Goal: Task Accomplishment & Management: Complete application form

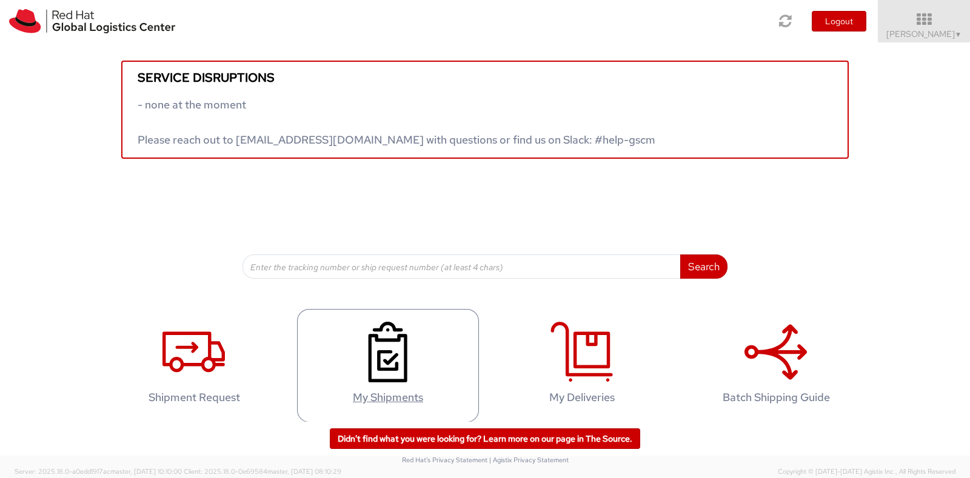
scroll to position [6, 0]
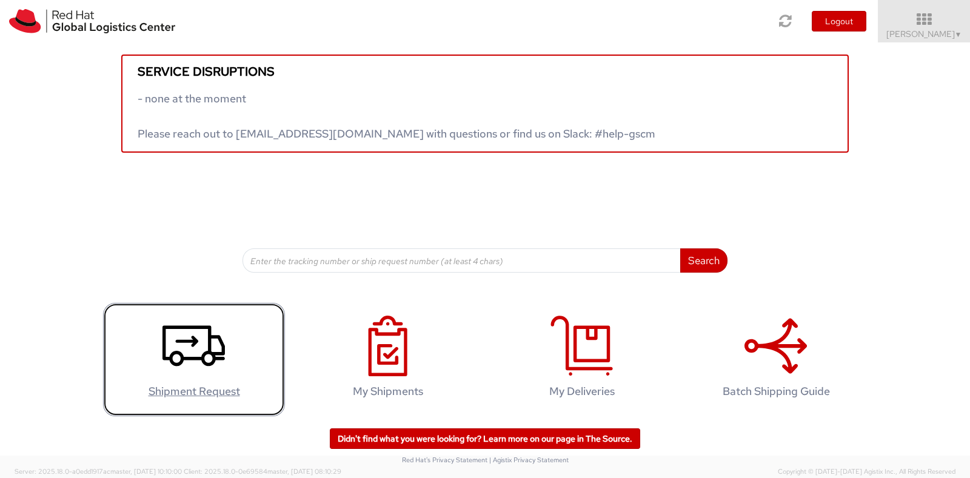
click at [178, 344] on icon at bounding box center [193, 346] width 62 height 61
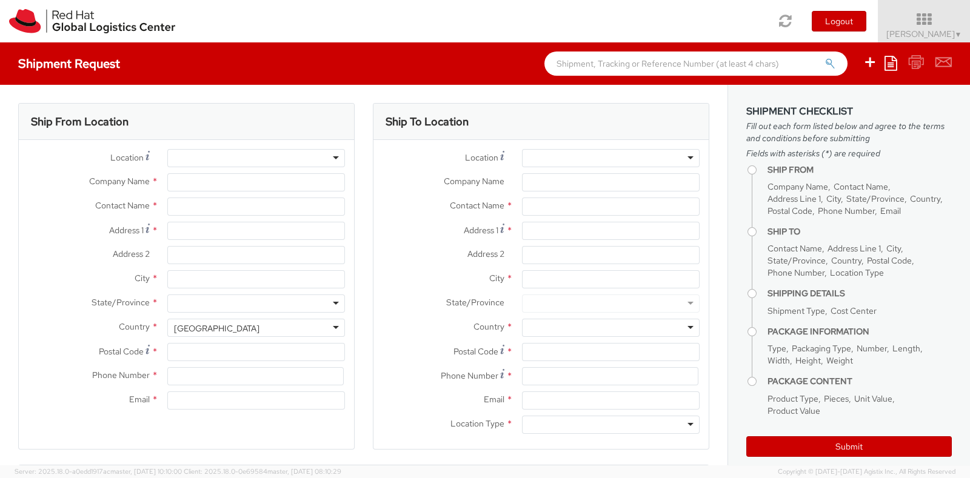
select select
type input "Red Hat India Private Limited"
type input "[PERSON_NAME]"
type input "5th Floor, West Wing"
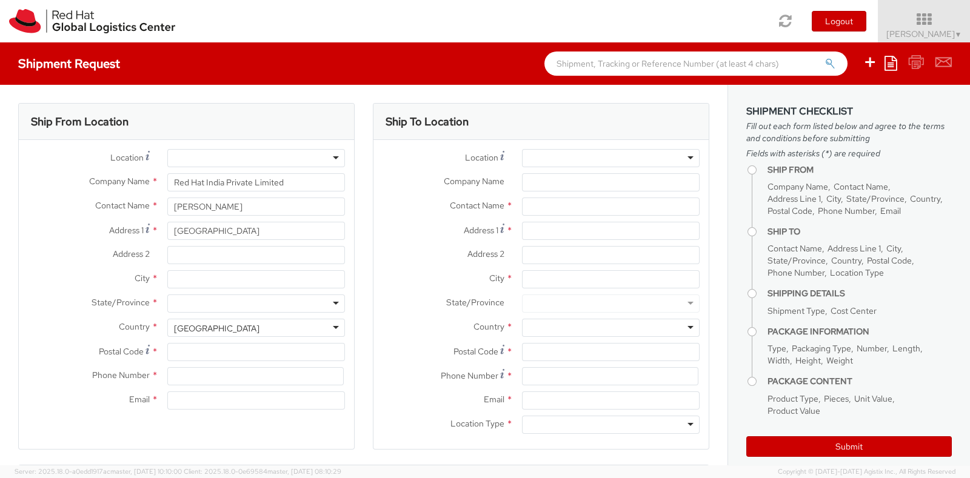
type input "World Mark 1, Aerocity"
type input "NEW DELHI"
type input "110037"
type input "1166442029"
type input "imaini@redhat.com"
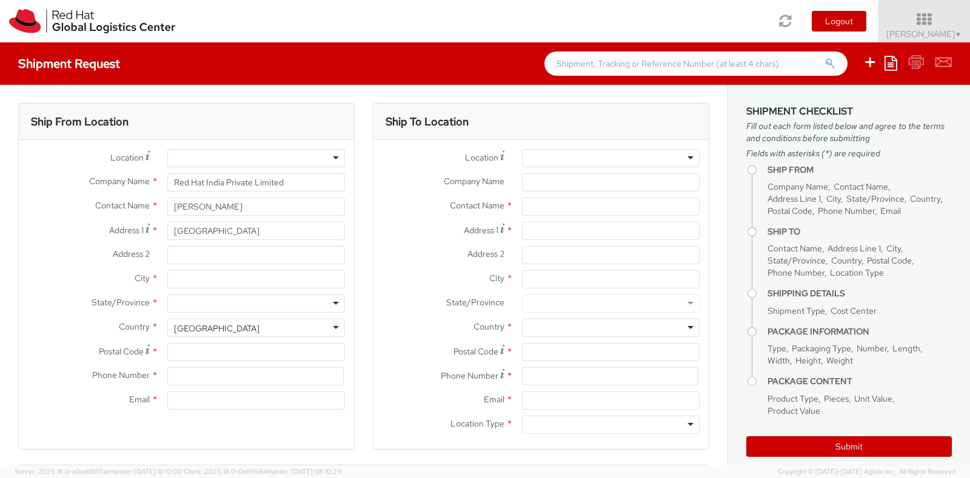
select select "CM"
select select "KGS"
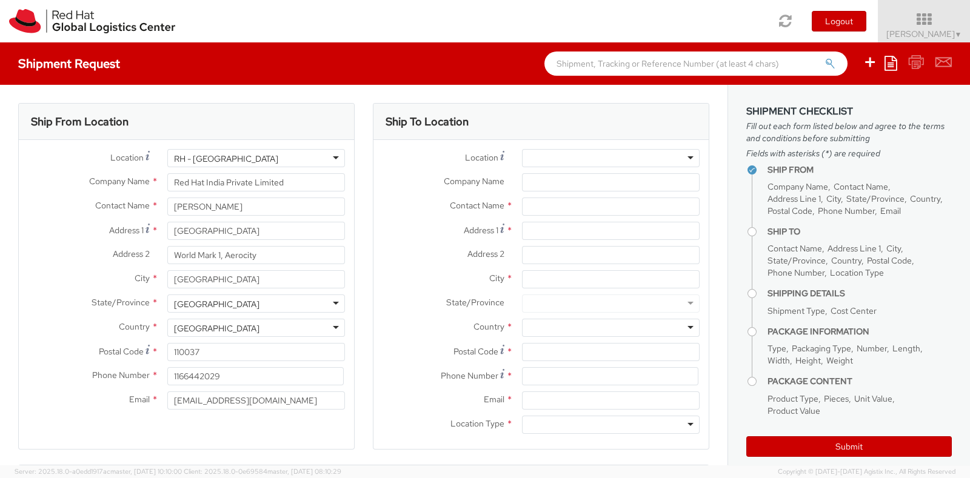
select select "775"
drag, startPoint x: 262, startPoint y: 204, endPoint x: 75, endPoint y: 201, distance: 187.3
click at [75, 201] on div "Contact Name * Isha Maini" at bounding box center [186, 207] width 335 height 18
drag, startPoint x: 253, startPoint y: 206, endPoint x: 96, endPoint y: 207, distance: 157.6
click at [96, 207] on div "Contact Name * djang" at bounding box center [186, 207] width 335 height 18
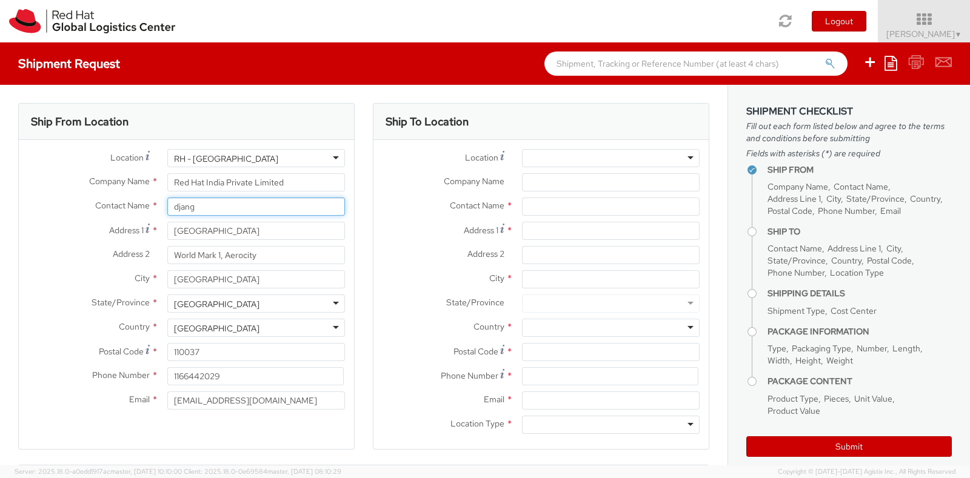
paste input "Djang Granad"
drag, startPoint x: 252, startPoint y: 202, endPoint x: 83, endPoint y: 198, distance: 168.6
click at [83, 198] on div "Contact Name * Djang Granados" at bounding box center [186, 207] width 335 height 18
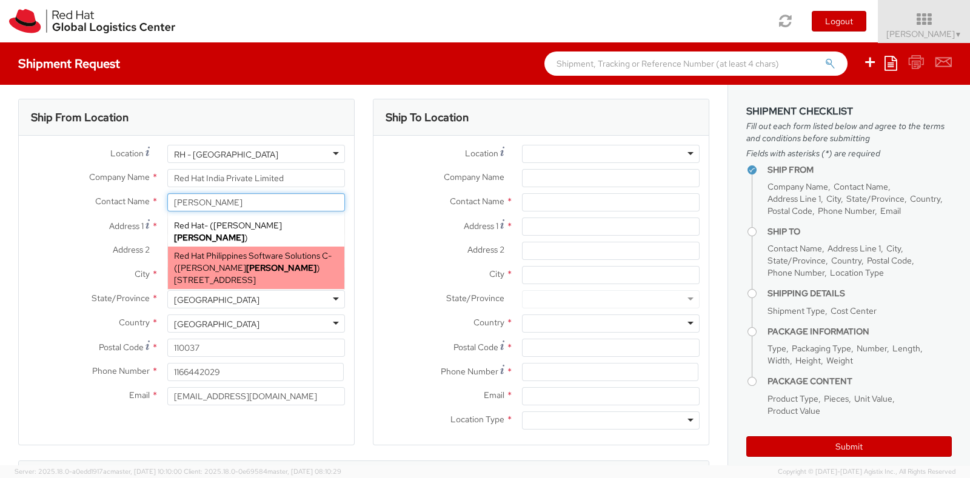
scroll to position [12, 0]
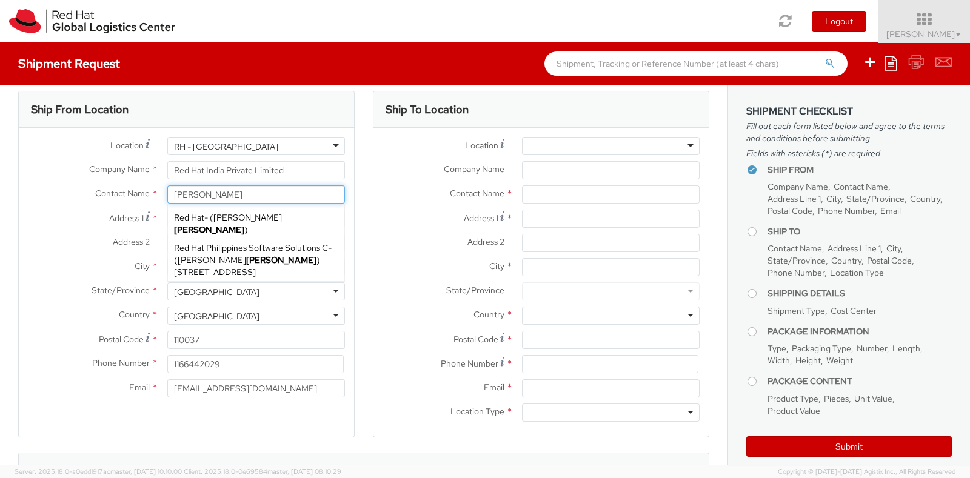
drag, startPoint x: 281, startPoint y: 194, endPoint x: 36, endPoint y: 202, distance: 245.0
click at [36, 202] on div "Contact Name * granados granados Red Hat - ( Danilo Granados ) Red Hat Philippi…" at bounding box center [186, 194] width 335 height 18
paste input "egranado@redhat.com"
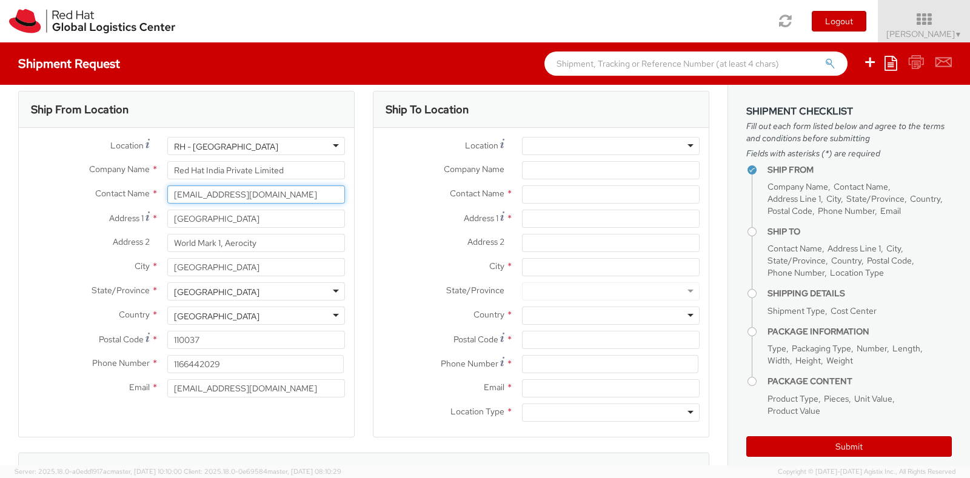
type input "granados"
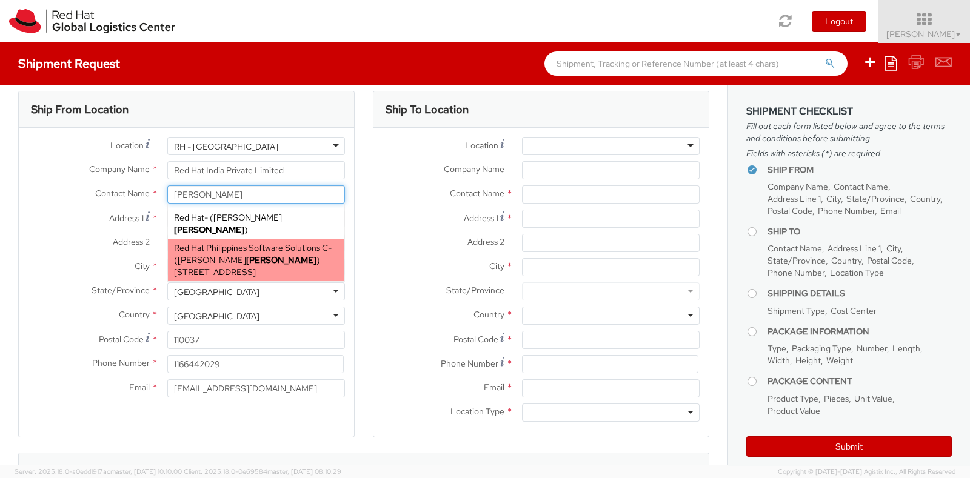
click at [242, 267] on span "7/F Unit B, 8 Rockwell, Rockwell Drive, Rockwell Center, Poblacion, FLEX, MAKAT…" at bounding box center [215, 272] width 82 height 11
type input "Red Hat Philippines Software Solutions C"
type input "Estelita Granados"
type input "7/F Unit B, 8 Rockwell"
type input "Rockwell Drive, Rockwell Center, Poblacion"
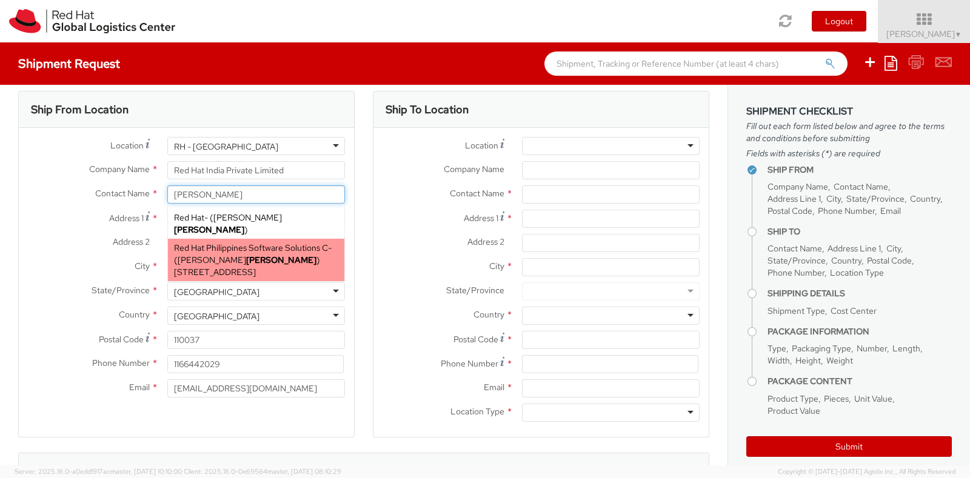
type input "MAKATI"
type input "1210"
type input "egranado@redhat.com"
select select
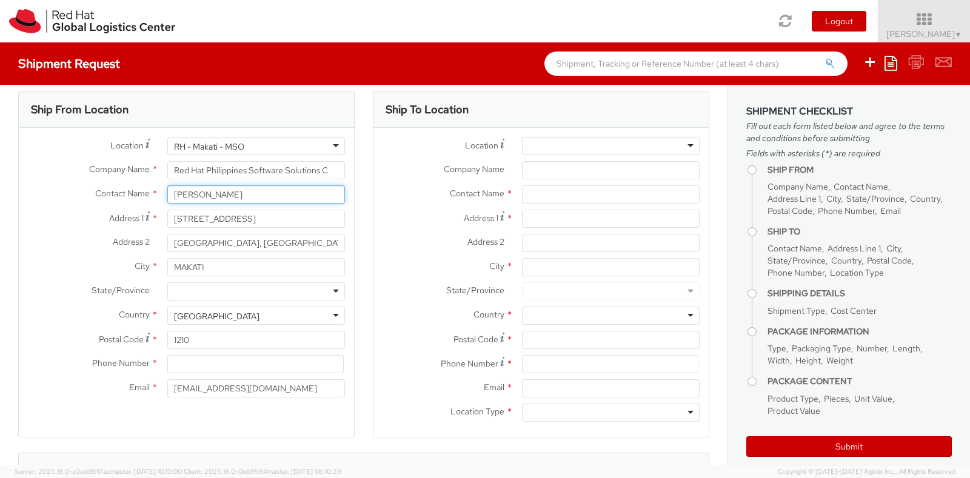
type input "Estelita Granados"
click at [145, 270] on span "City" at bounding box center [142, 266] width 15 height 11
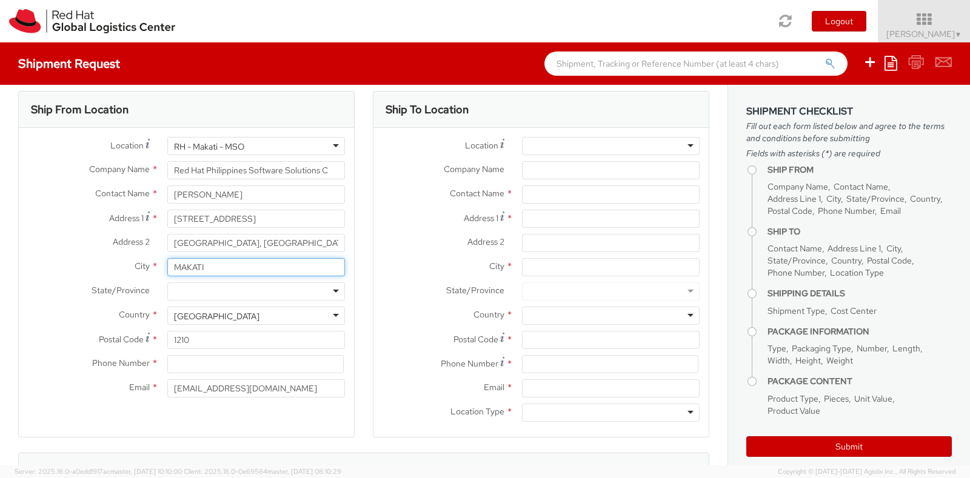
click at [167, 270] on input "MAKATI" at bounding box center [256, 267] width 178 height 18
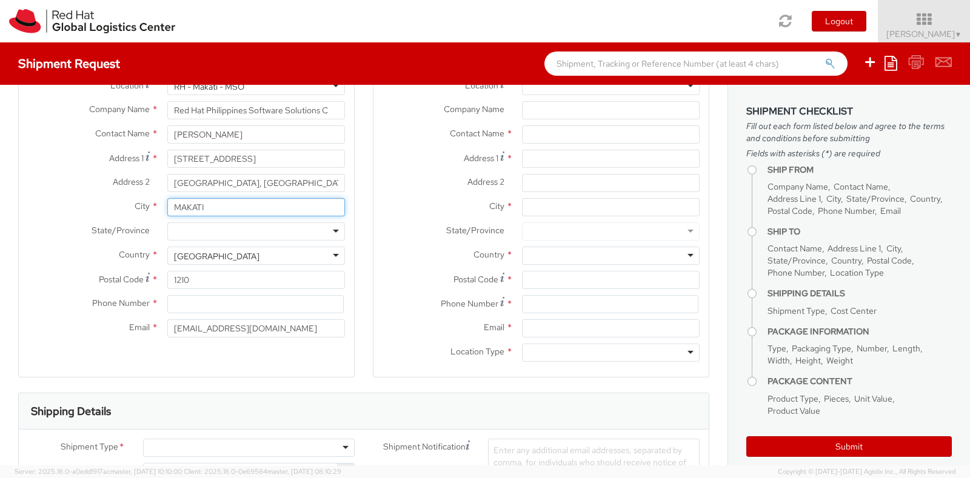
scroll to position [73, 0]
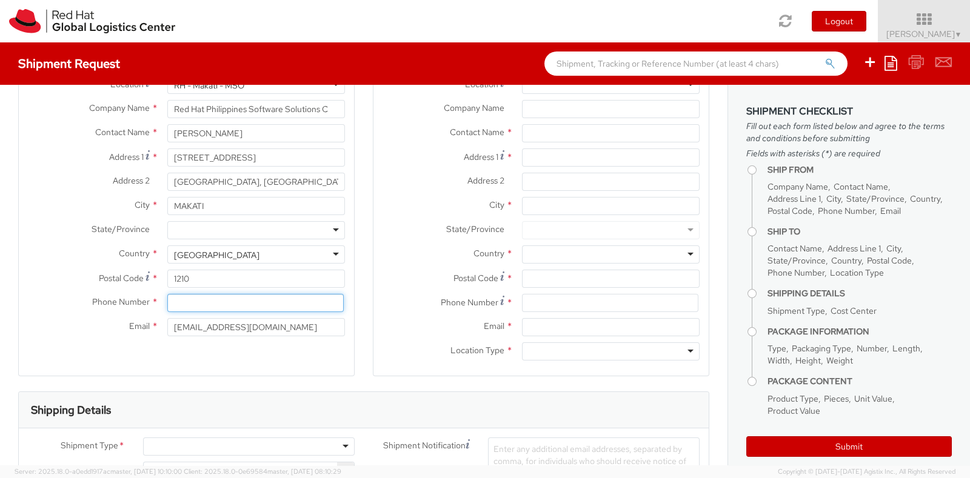
click at [205, 297] on input at bounding box center [255, 303] width 176 height 18
paste input "+639175035264"
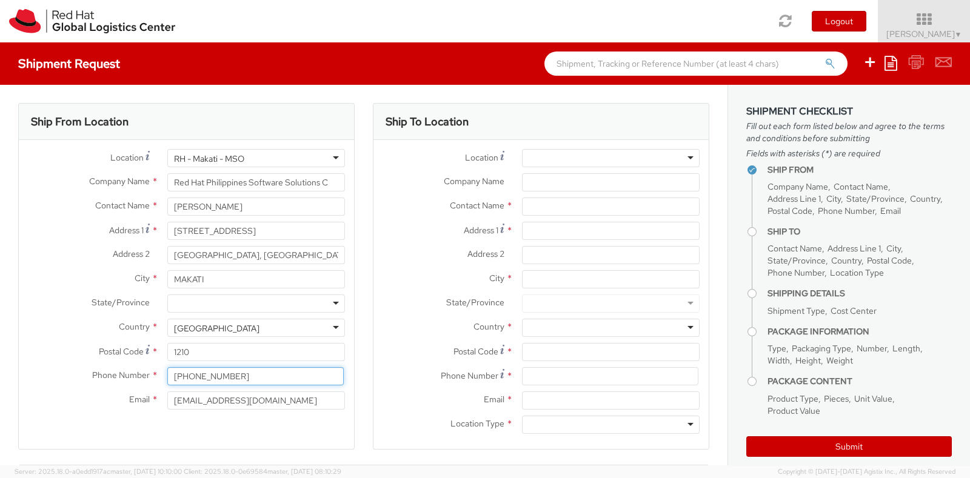
type input "+639175035264"
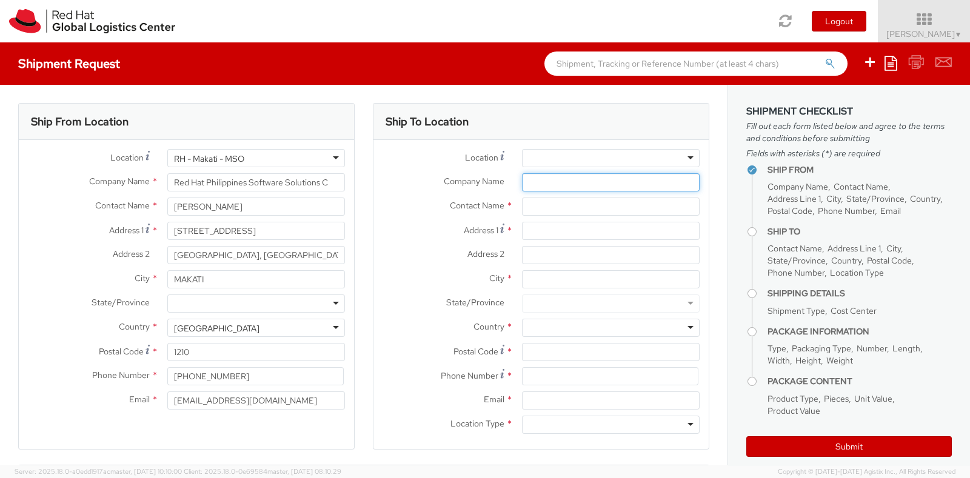
click at [553, 180] on input "Company Name *" at bounding box center [611, 182] width 178 height 18
paste input "SyCip Salazar Hernandez & Gatmaitan"
type input "SyCip Salazar Hernandez & Gatmaitan"
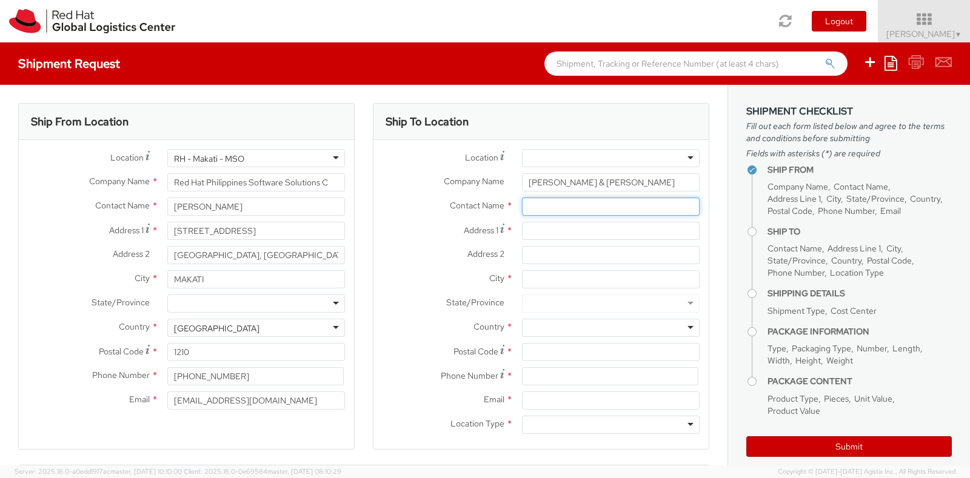
click at [530, 205] on input "text" at bounding box center [611, 207] width 178 height 18
paste input "Armand Karlo G. Lustre"
type input "Armand Karlo G. Lustre"
click at [619, 229] on input "Address 1 *" at bounding box center [611, 231] width 178 height 18
paste input "7th Floor SyCipLaw Center"
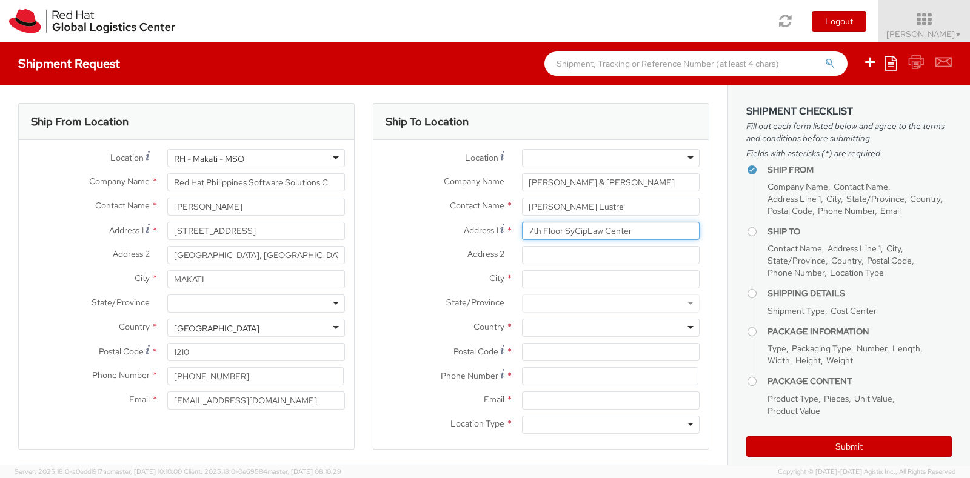
click at [619, 229] on input "7th Floor SyCipLaw Center" at bounding box center [611, 231] width 178 height 18
type input "7th Floor SyCipLaw Center"
click at [527, 260] on input "Address 2 *" at bounding box center [611, 255] width 178 height 18
paste input "105 Paseo de Roxas"
type input "105 Paseo de Roxas"
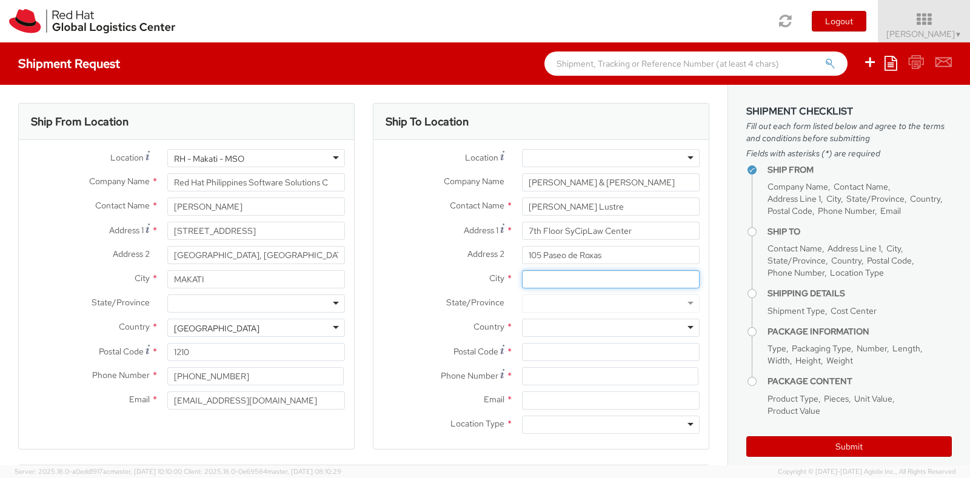
click at [536, 283] on input "City *" at bounding box center [611, 279] width 178 height 18
paste input "Makati City"
click at [536, 283] on input "Makati City" at bounding box center [611, 279] width 178 height 18
type input "Makati City"
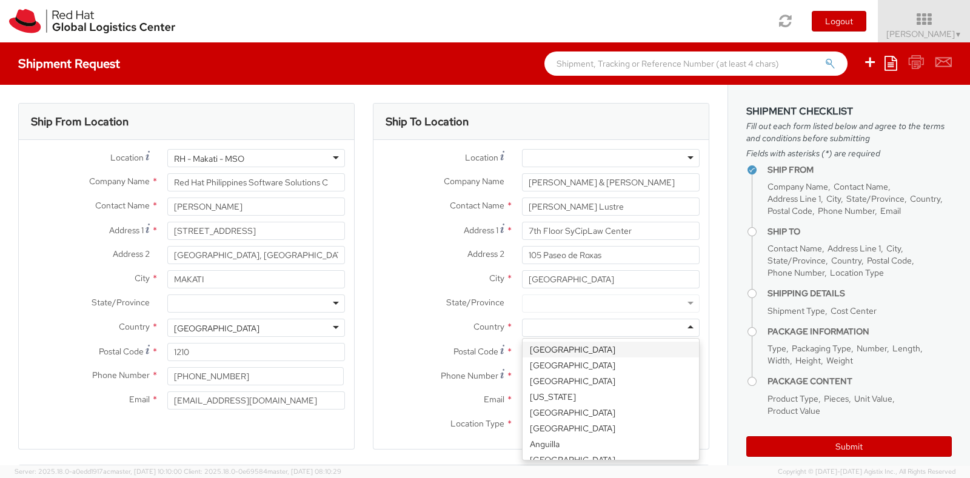
click at [538, 323] on div at bounding box center [611, 328] width 178 height 18
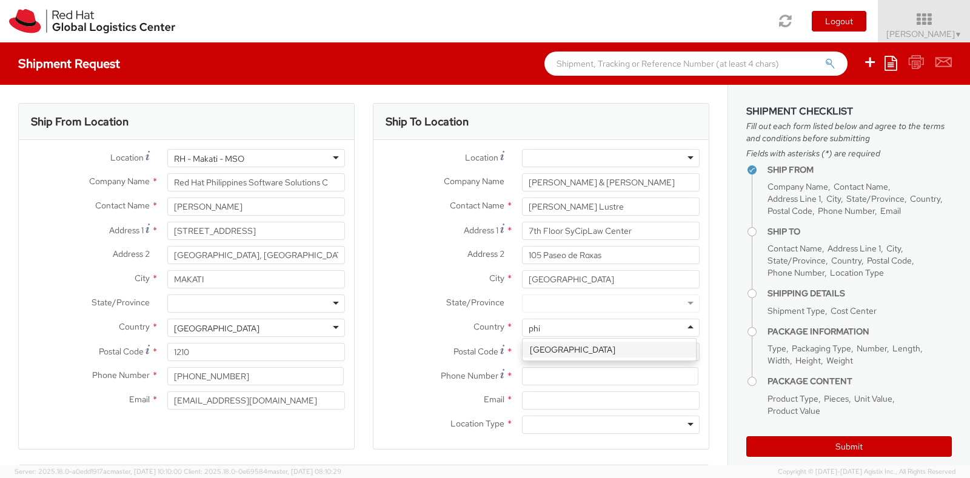
type input "phil"
click at [527, 359] on input "Postal Code *" at bounding box center [611, 352] width 178 height 18
paste input "1226"
click at [527, 359] on input "1226" at bounding box center [611, 352] width 178 height 18
type input "1226"
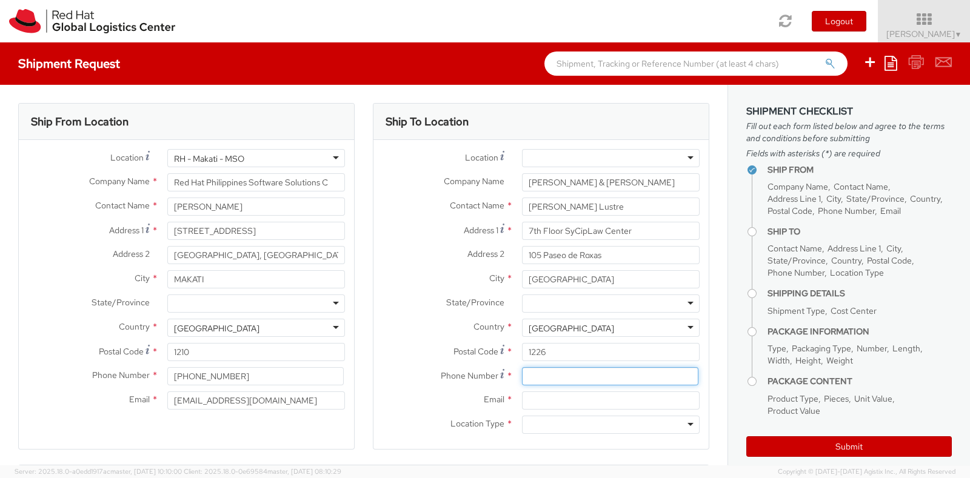
click at [552, 379] on input at bounding box center [610, 376] width 176 height 18
paste input "(632) 8982-3500"
type input "(632) 8982-3500"
click at [539, 396] on input "Email *" at bounding box center [611, 401] width 178 height 18
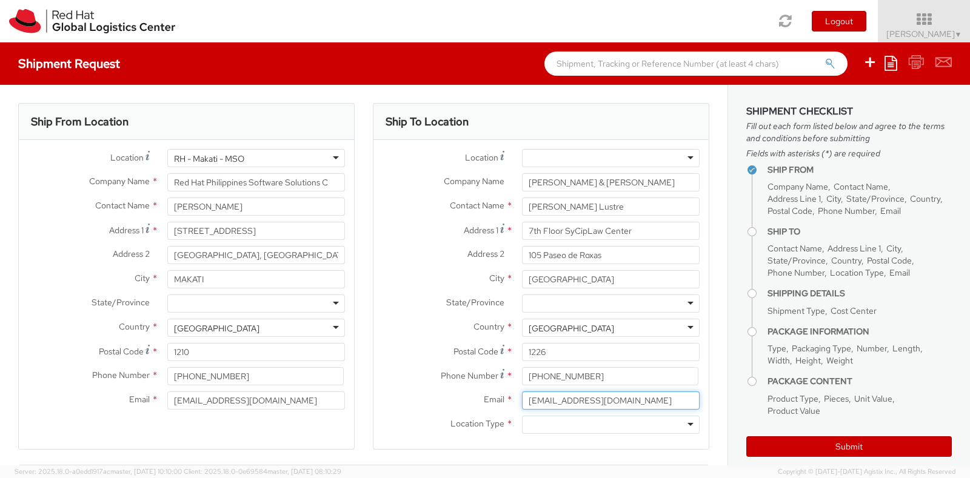
type input "imaini@redhat.com"
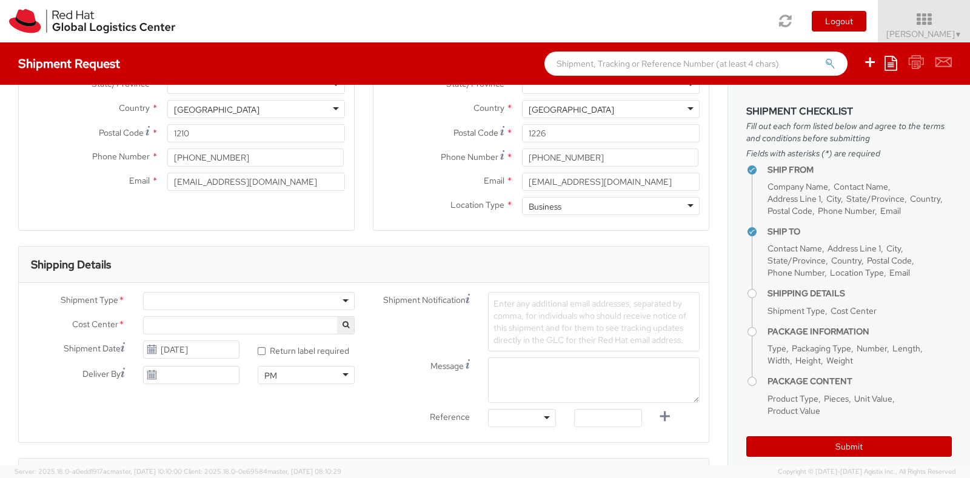
scroll to position [219, 0]
drag, startPoint x: 618, startPoint y: 183, endPoint x: 452, endPoint y: 178, distance: 166.2
click at [452, 178] on div "Email * imaini@redhat.com" at bounding box center [540, 181] width 335 height 18
click at [452, 178] on label "Email *" at bounding box center [442, 180] width 139 height 16
click at [522, 178] on input "imaini@redhat.com" at bounding box center [611, 181] width 178 height 18
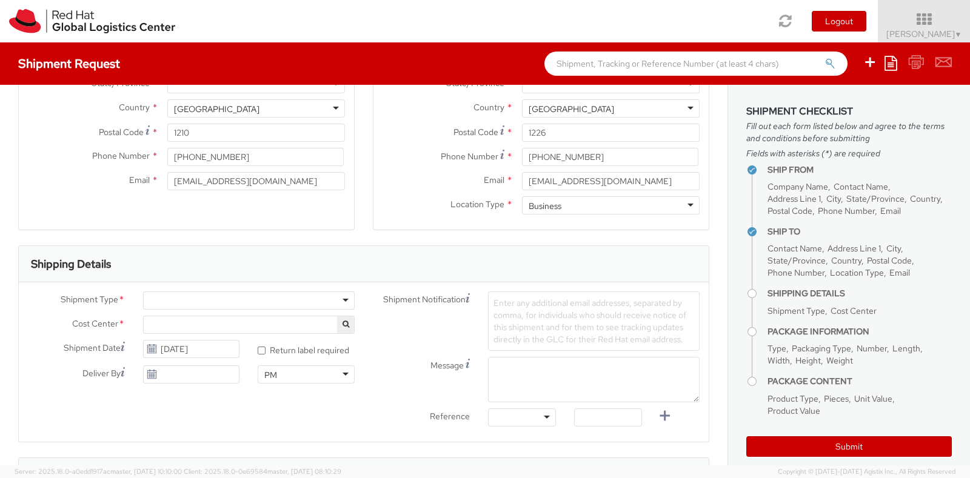
click at [506, 318] on span "Enter any additional email addresses, separated by comma, for individuals who s…" at bounding box center [589, 321] width 193 height 47
paste input "imaini@redhat.com"
type input "imaini@redhat.com"
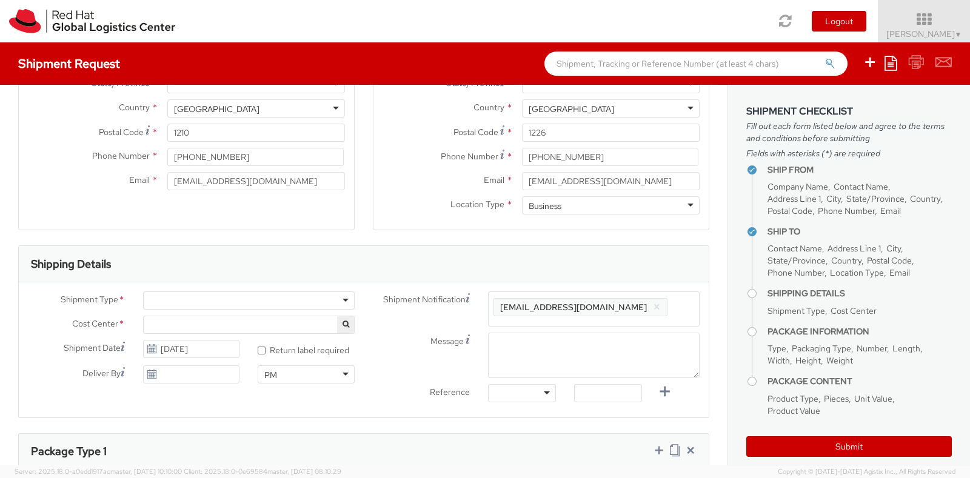
paste input "egranado@redhat.com"
type input "egranado@redhat.com"
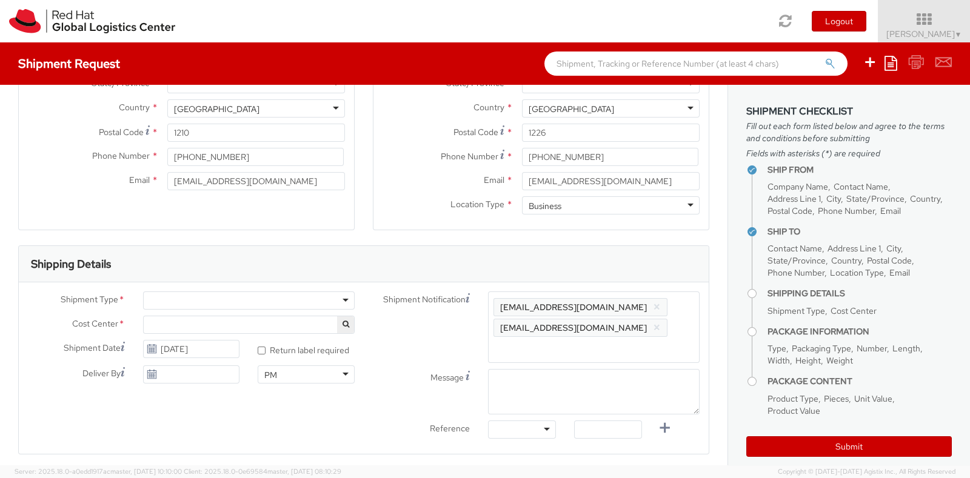
scroll to position [0, 0]
click at [682, 277] on div "Shipping Details" at bounding box center [364, 264] width 690 height 36
click at [185, 304] on div at bounding box center [249, 301] width 212 height 18
select select "775"
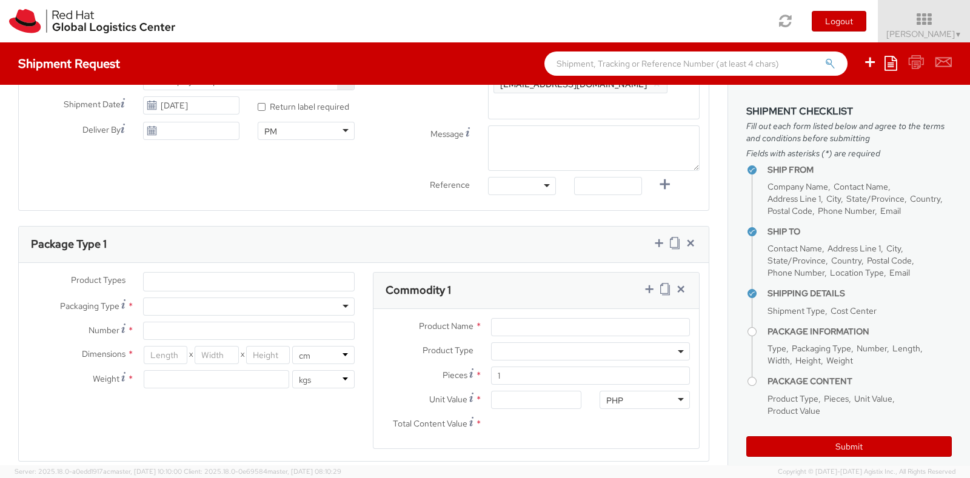
scroll to position [427, 0]
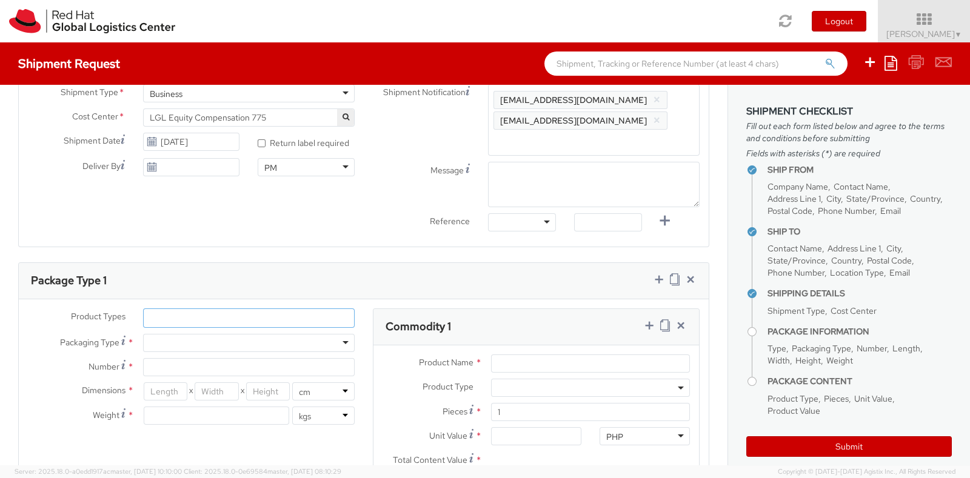
click at [262, 320] on ul at bounding box center [249, 318] width 210 height 18
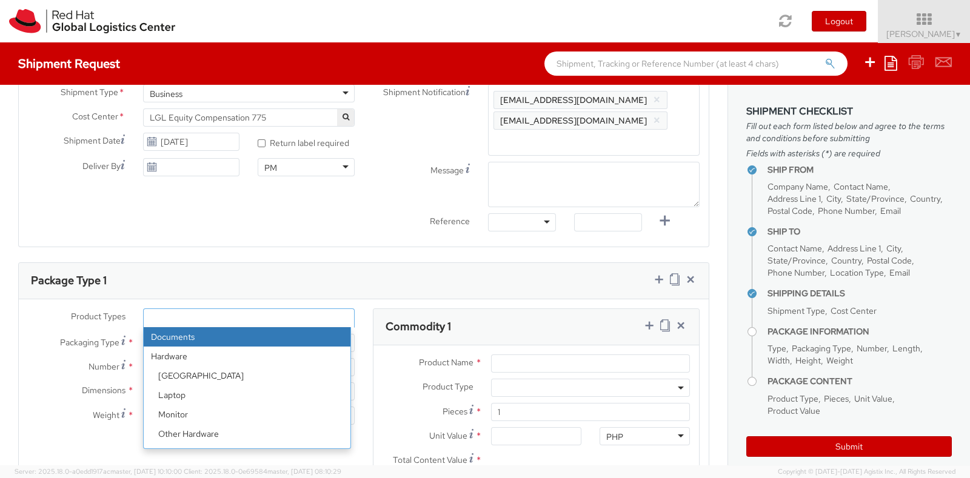
select select "DOCUMENT"
type input "Documents"
select select "DOCUMENT"
type input "1.00"
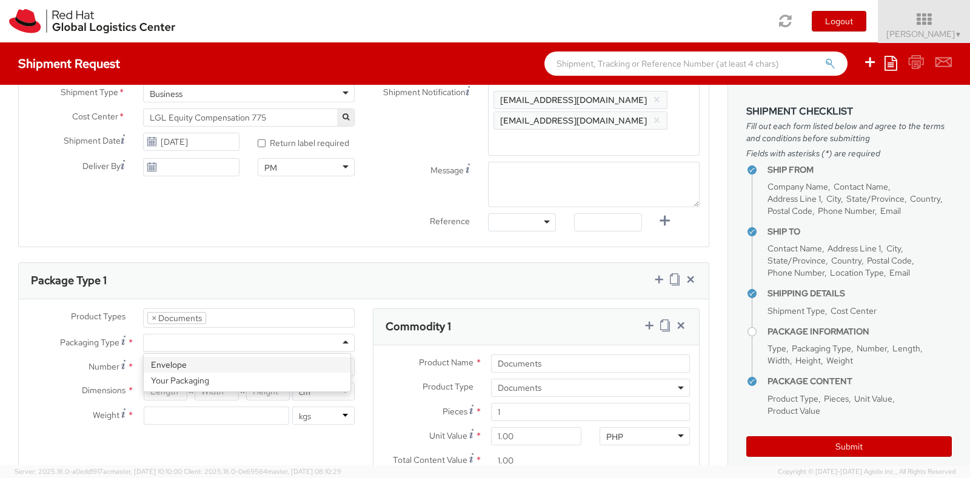
click at [206, 342] on div at bounding box center [249, 343] width 212 height 18
type input "1"
type input "24.13"
type input "31.75"
type input "0.64"
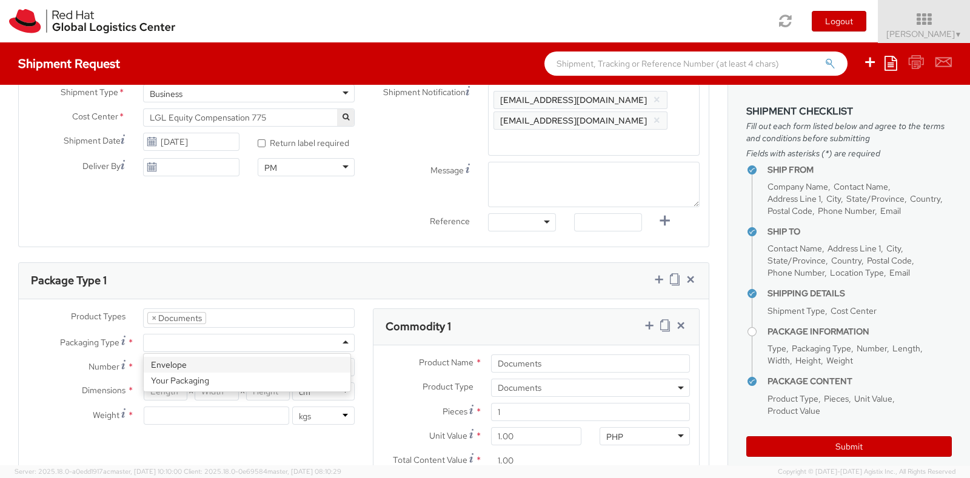
type input "0.5"
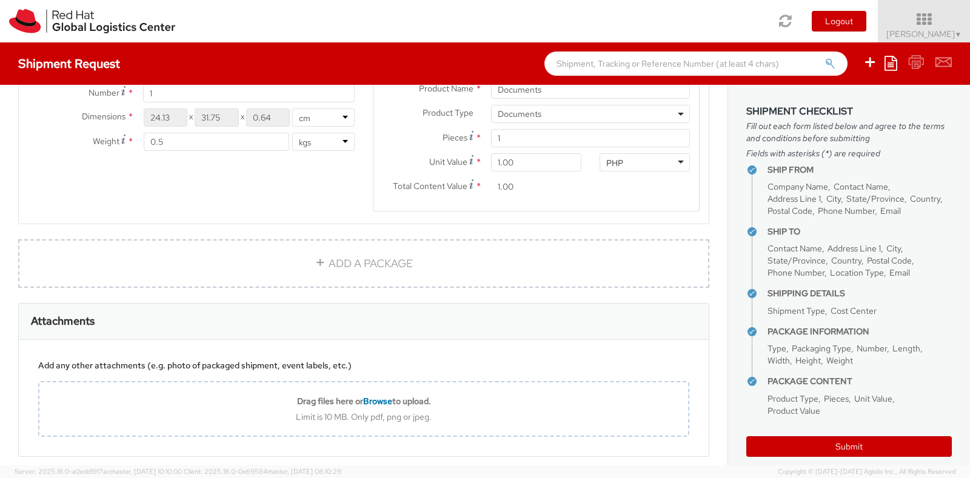
scroll to position [754, 0]
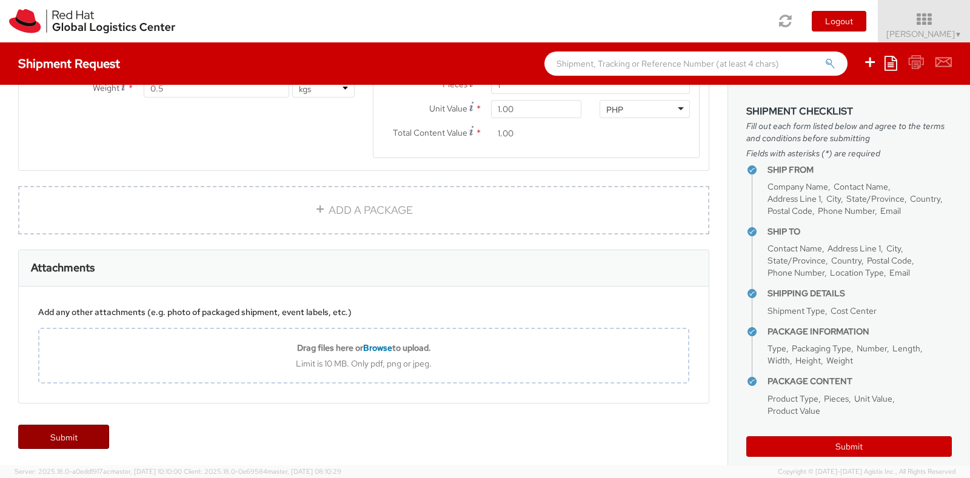
click at [76, 432] on link "Submit" at bounding box center [63, 437] width 91 height 24
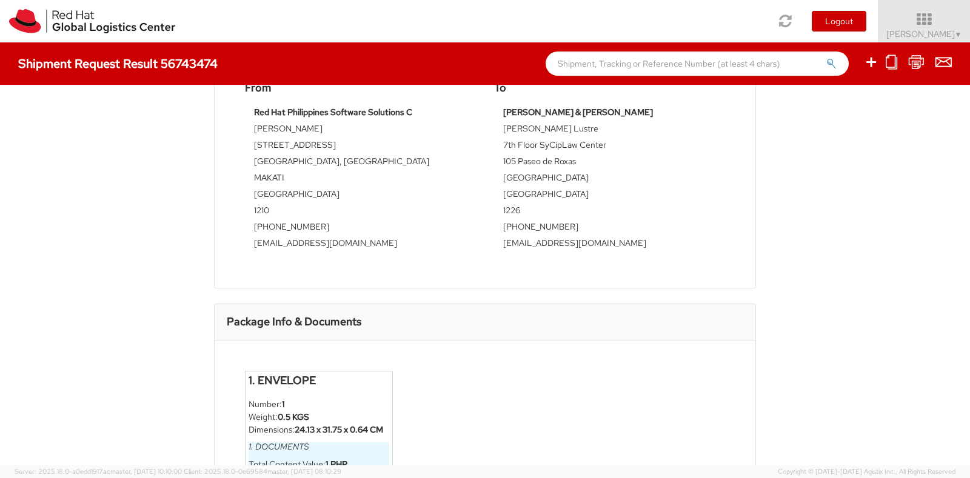
scroll to position [332, 0]
